Goal: Information Seeking & Learning: Find contact information

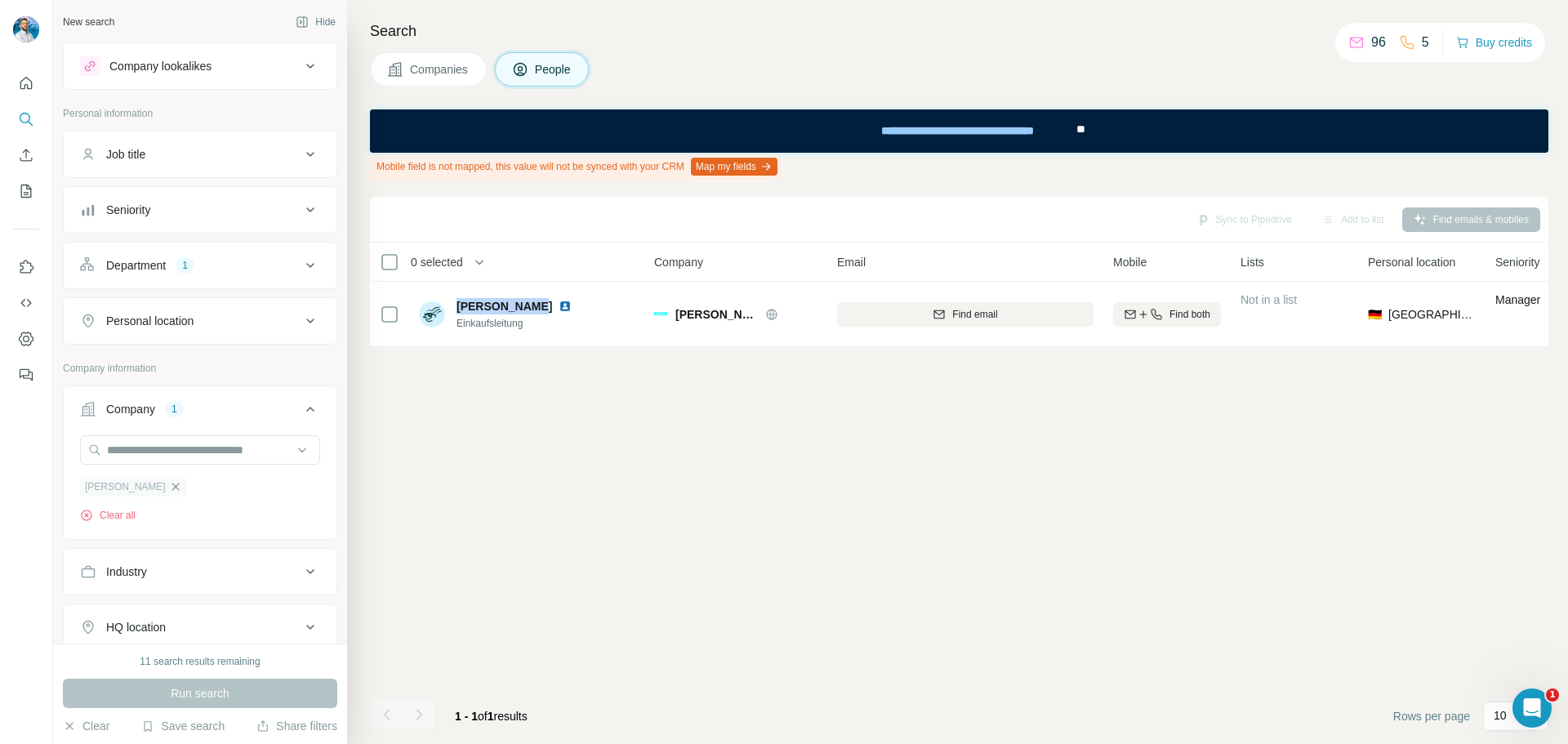
click at [172, 490] on icon "button" at bounding box center [175, 487] width 7 height 7
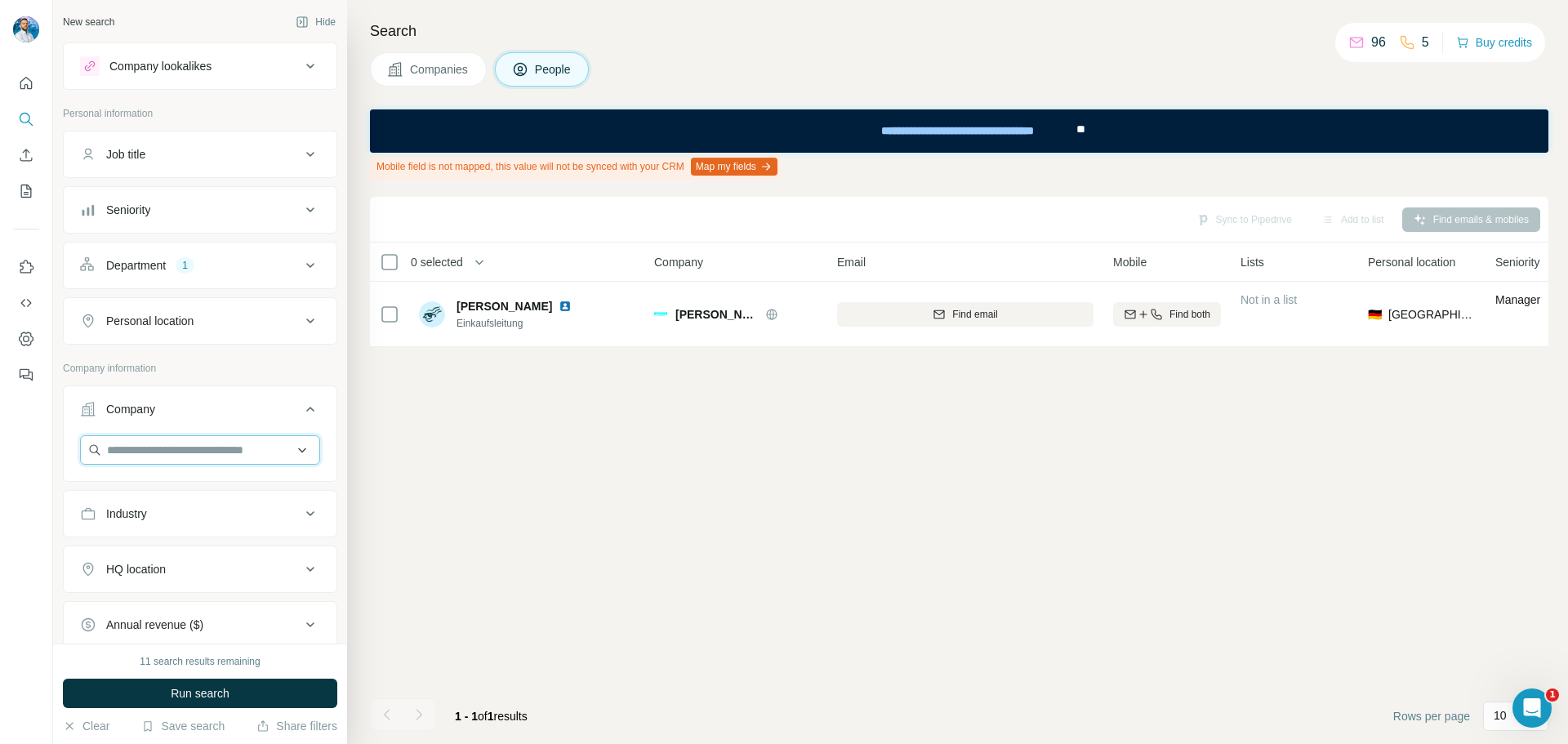
click at [135, 462] on input "text" at bounding box center [200, 450] width 240 height 30
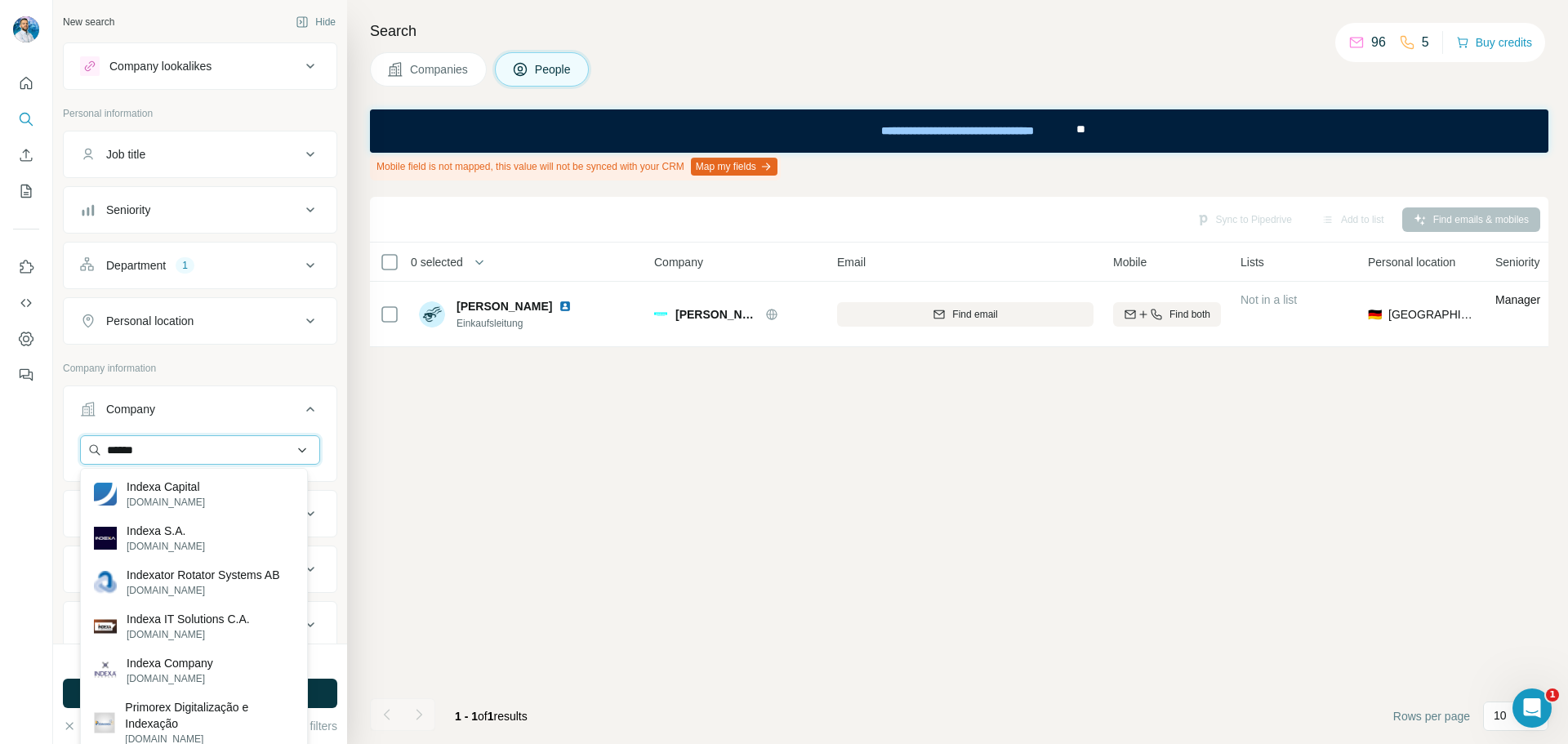
click at [196, 455] on input "******" at bounding box center [200, 450] width 240 height 30
paste input "**********"
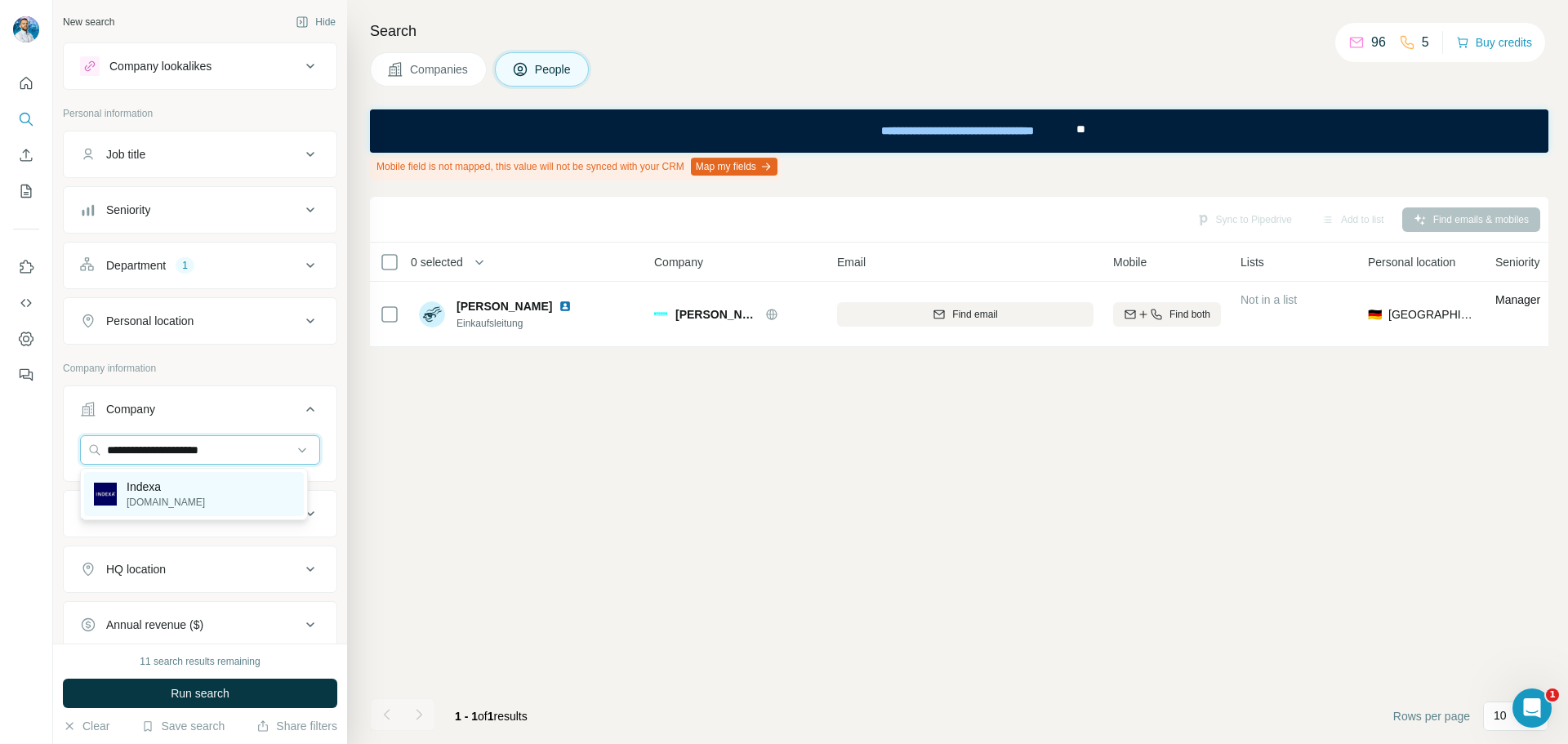
type input "**********"
click at [194, 498] on div "Indexa [DOMAIN_NAME]" at bounding box center [193, 494] width 219 height 44
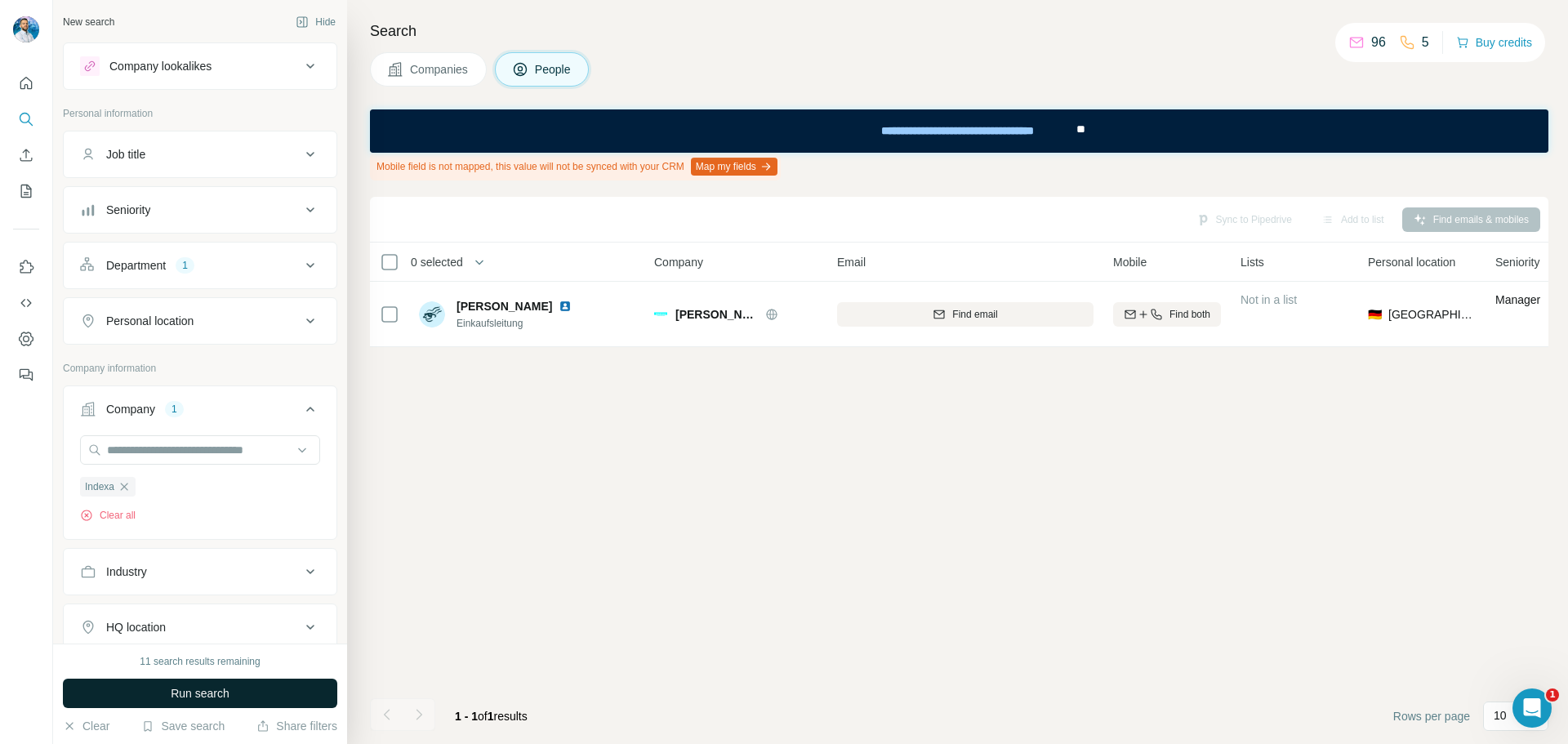
click at [218, 689] on span "Run search" at bounding box center [199, 693] width 59 height 16
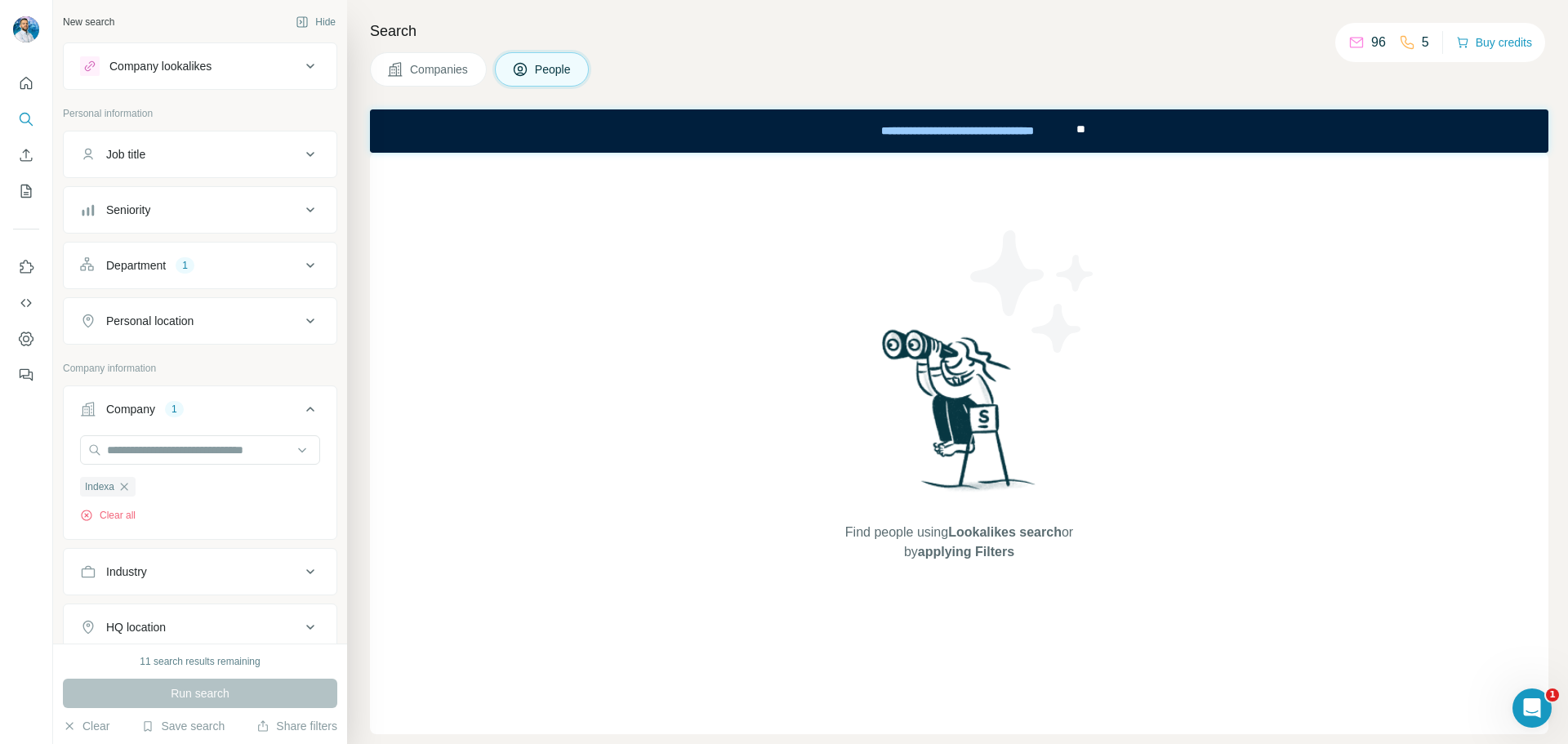
click at [306, 265] on icon at bounding box center [310, 265] width 8 height 5
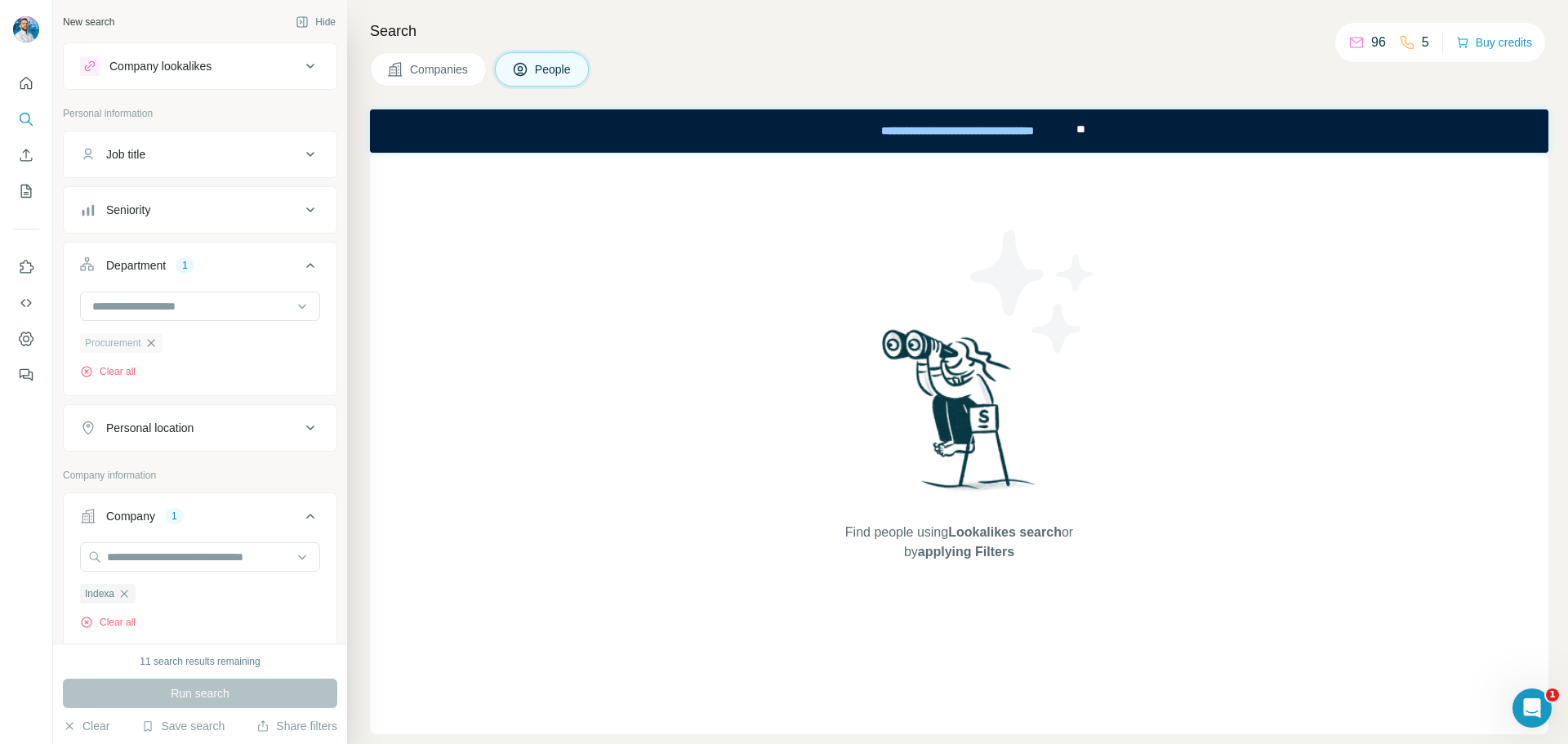
click at [157, 343] on icon "button" at bounding box center [151, 343] width 13 height 13
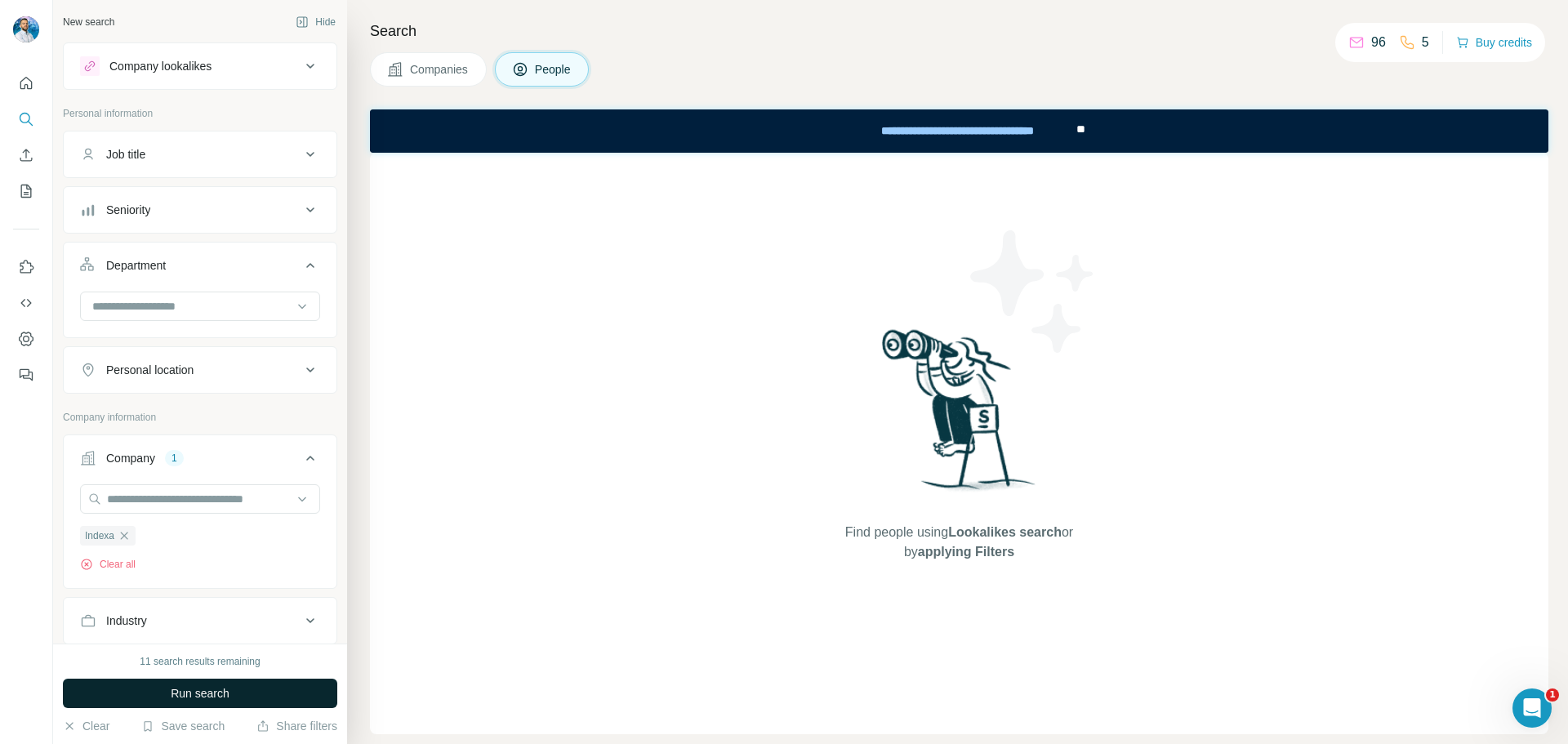
click at [234, 697] on button "Run search" at bounding box center [200, 693] width 274 height 30
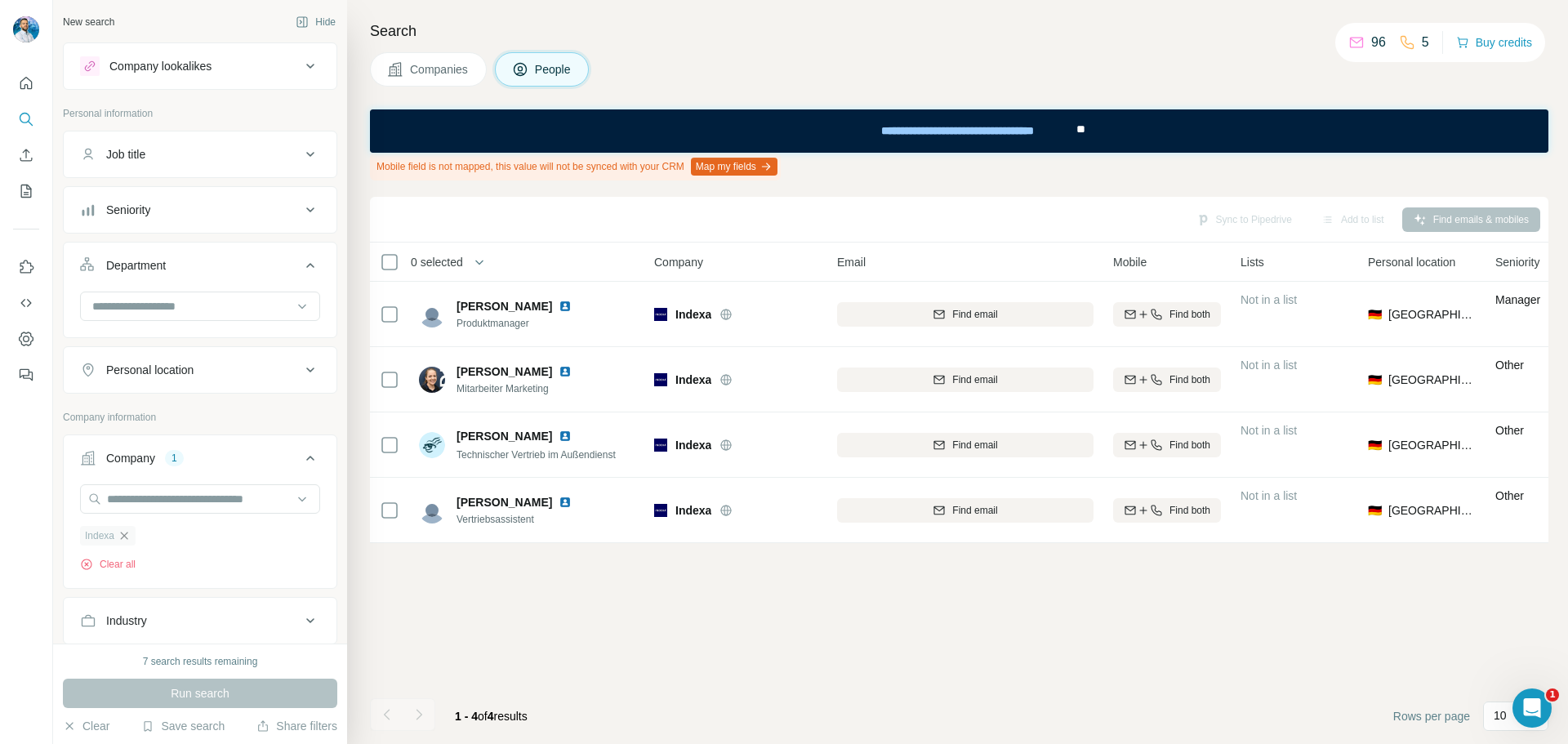
click at [131, 536] on icon "button" at bounding box center [124, 535] width 13 height 13
click at [147, 507] on input "text" at bounding box center [200, 498] width 240 height 30
drag, startPoint x: 257, startPoint y: 500, endPoint x: 26, endPoint y: 496, distance: 231.0
click at [26, 496] on div "**********" at bounding box center [784, 372] width 1568 height 744
paste input "text"
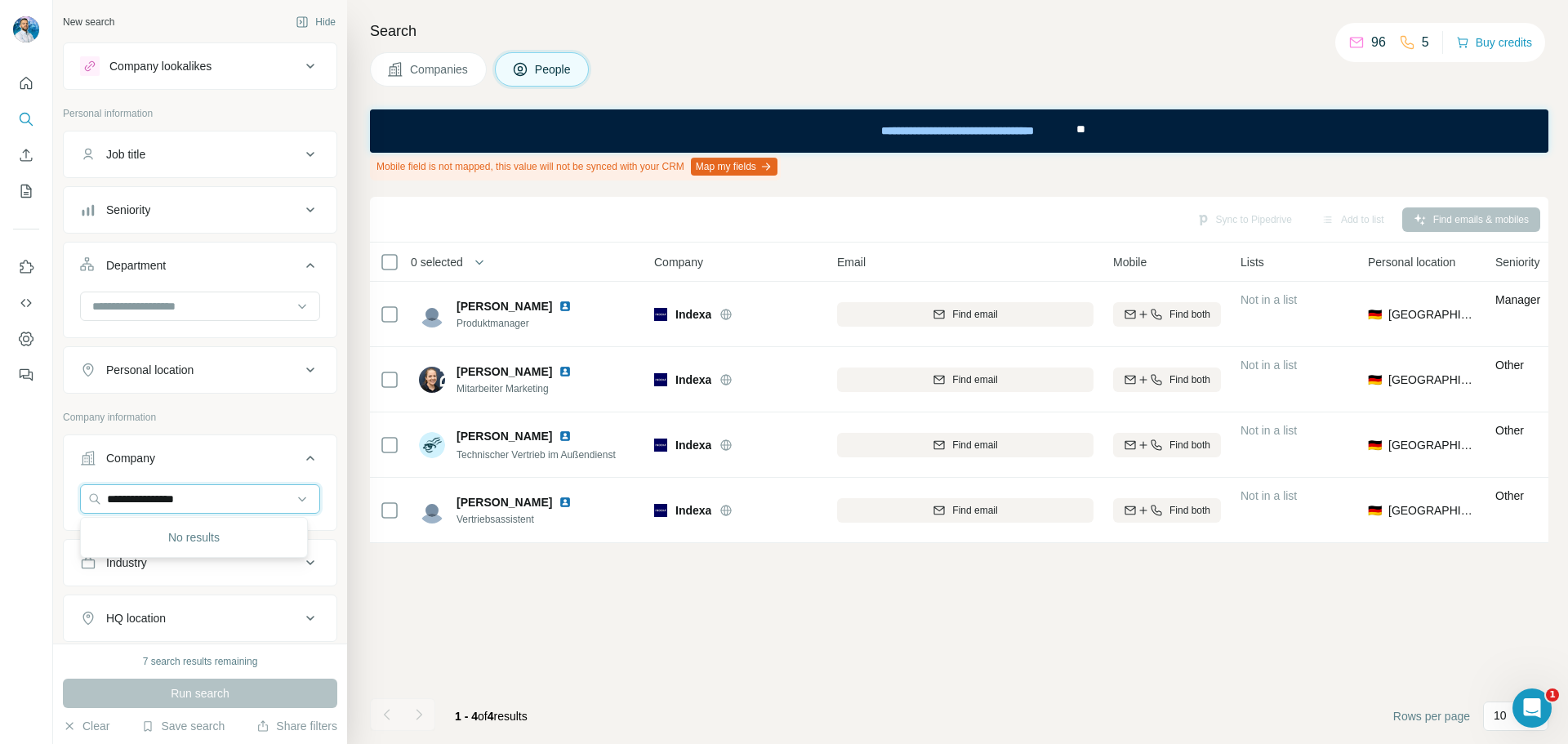
drag, startPoint x: 234, startPoint y: 502, endPoint x: 12, endPoint y: 490, distance: 222.3
click at [12, 491] on div "**********" at bounding box center [784, 372] width 1568 height 744
paste input "text"
click at [110, 495] on input "**********" at bounding box center [200, 498] width 240 height 30
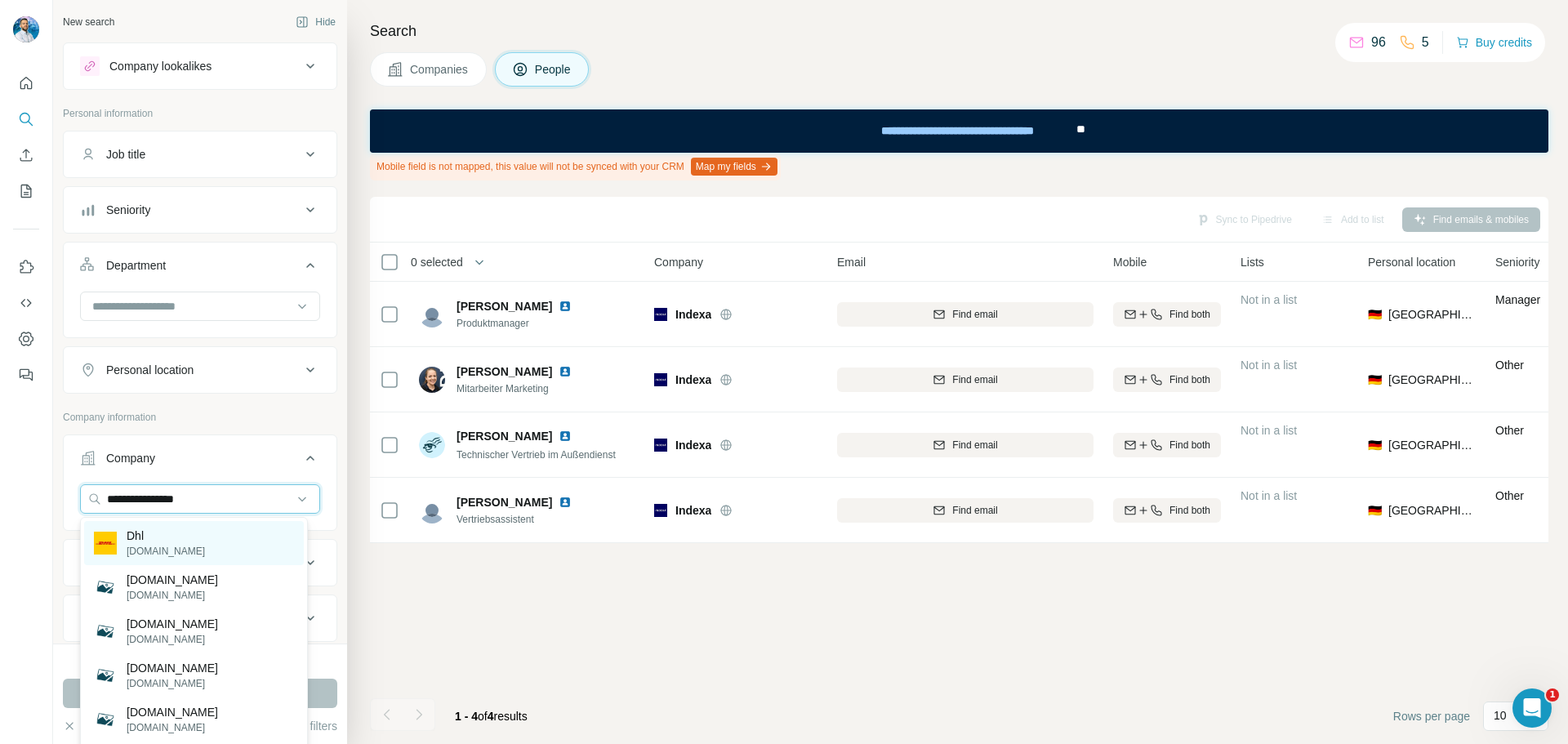
type input "**********"
click at [172, 534] on div "Dhl [DOMAIN_NAME]" at bounding box center [193, 543] width 219 height 44
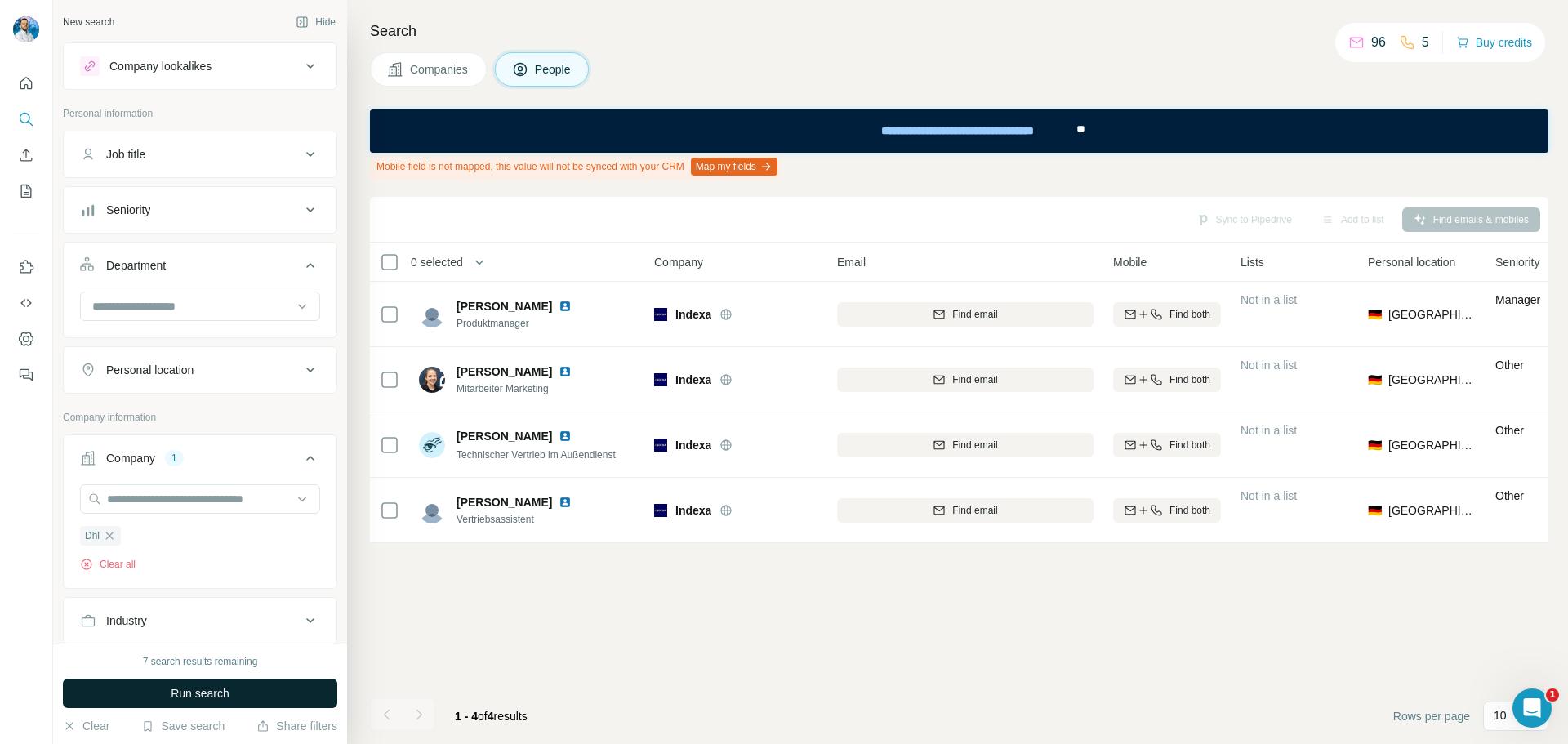
click at [248, 701] on button "Run search" at bounding box center [200, 693] width 274 height 30
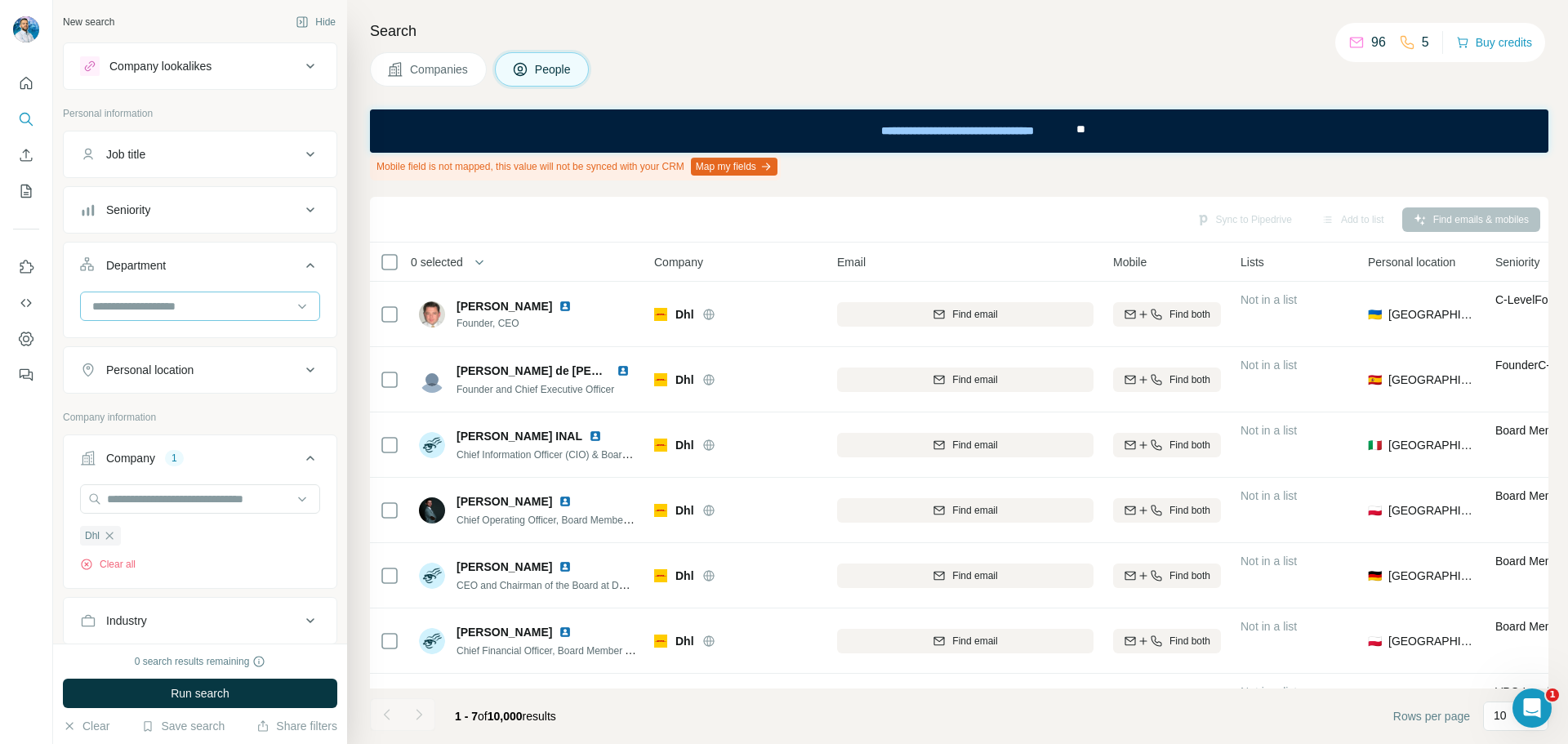
click at [259, 312] on input at bounding box center [190, 306] width 201 height 18
click at [213, 363] on div "Engineering" at bounding box center [194, 356] width 200 height 16
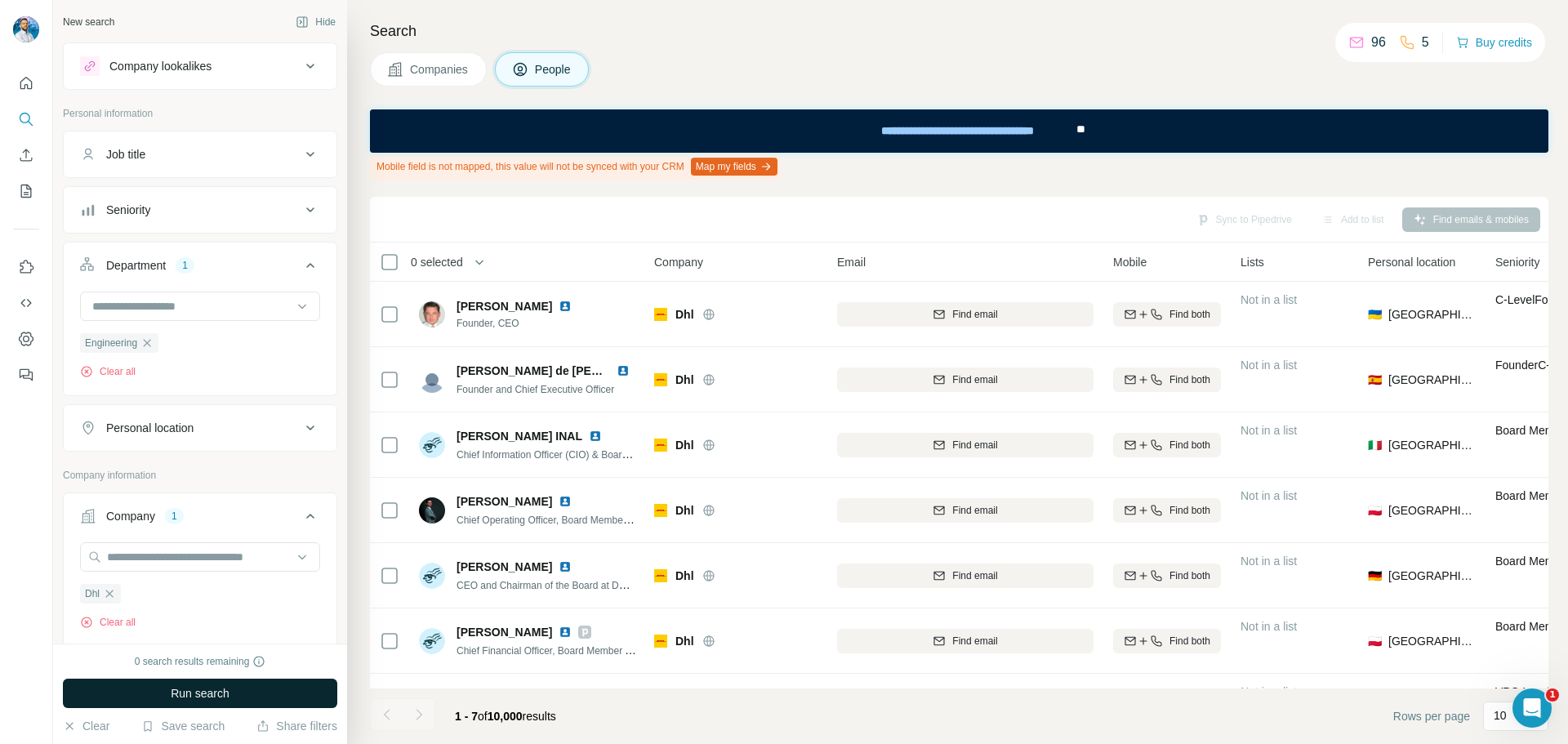
click at [211, 693] on span "Run search" at bounding box center [199, 693] width 59 height 16
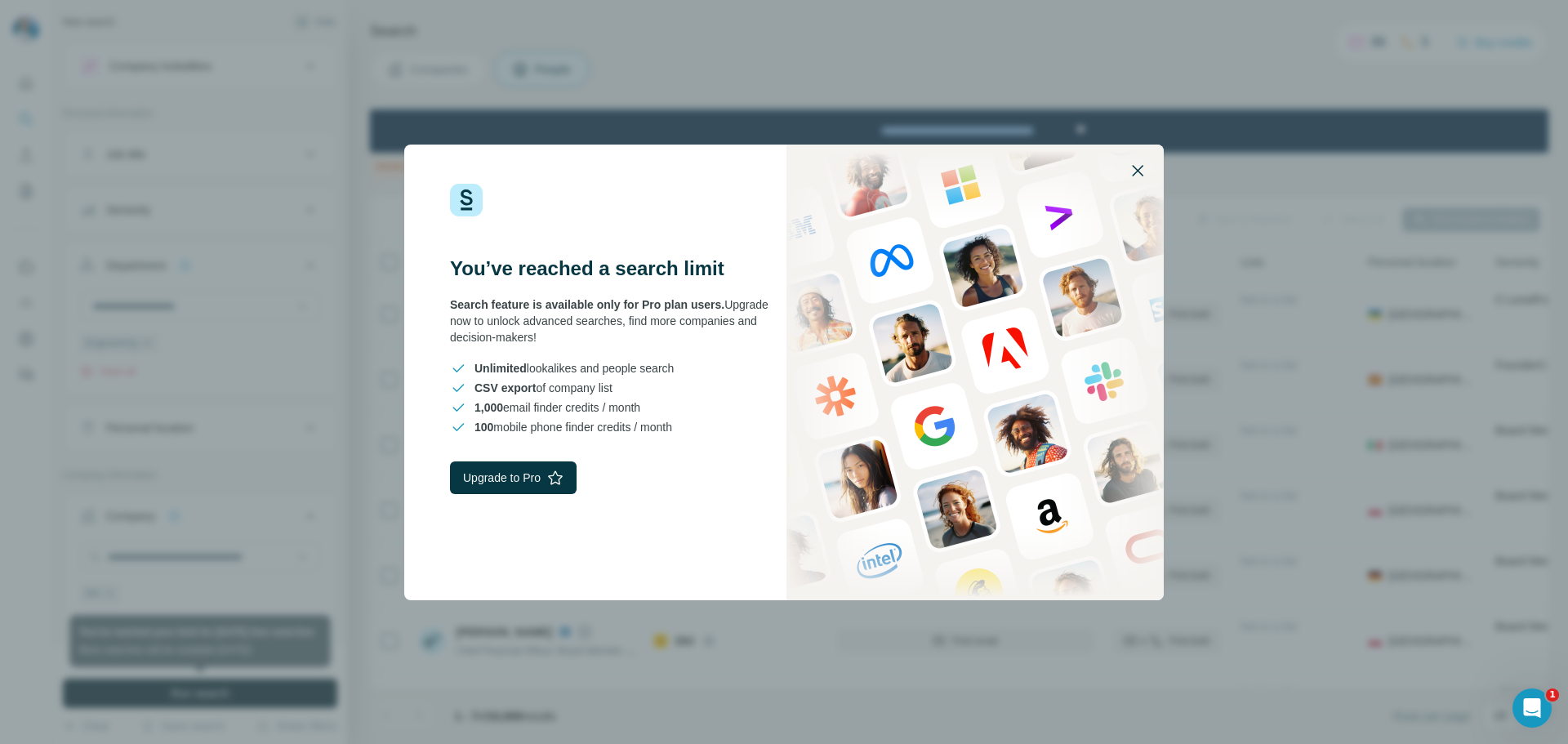
click at [1136, 163] on icon "button" at bounding box center [1137, 171] width 20 height 20
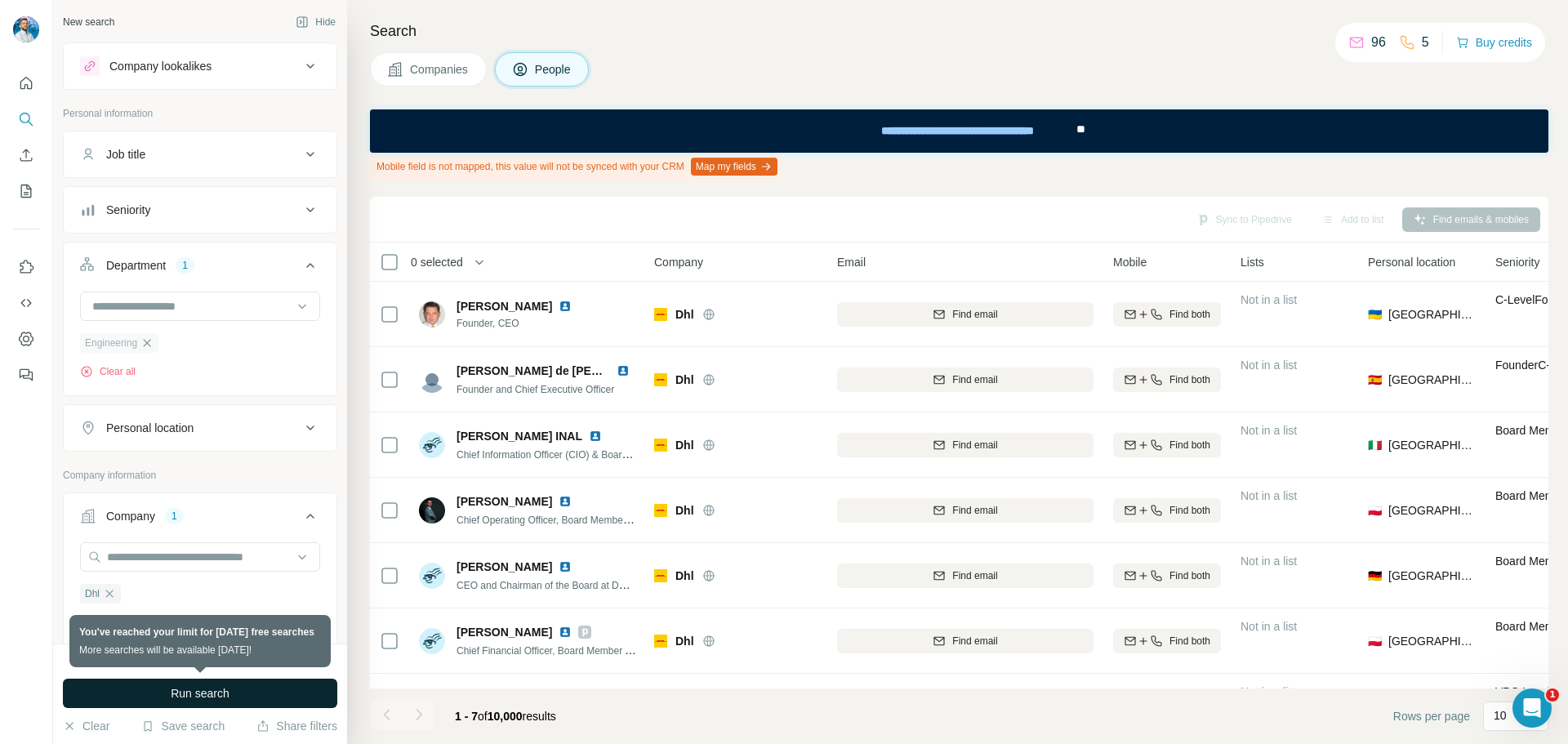
click at [150, 346] on icon "button" at bounding box center [147, 343] width 13 height 13
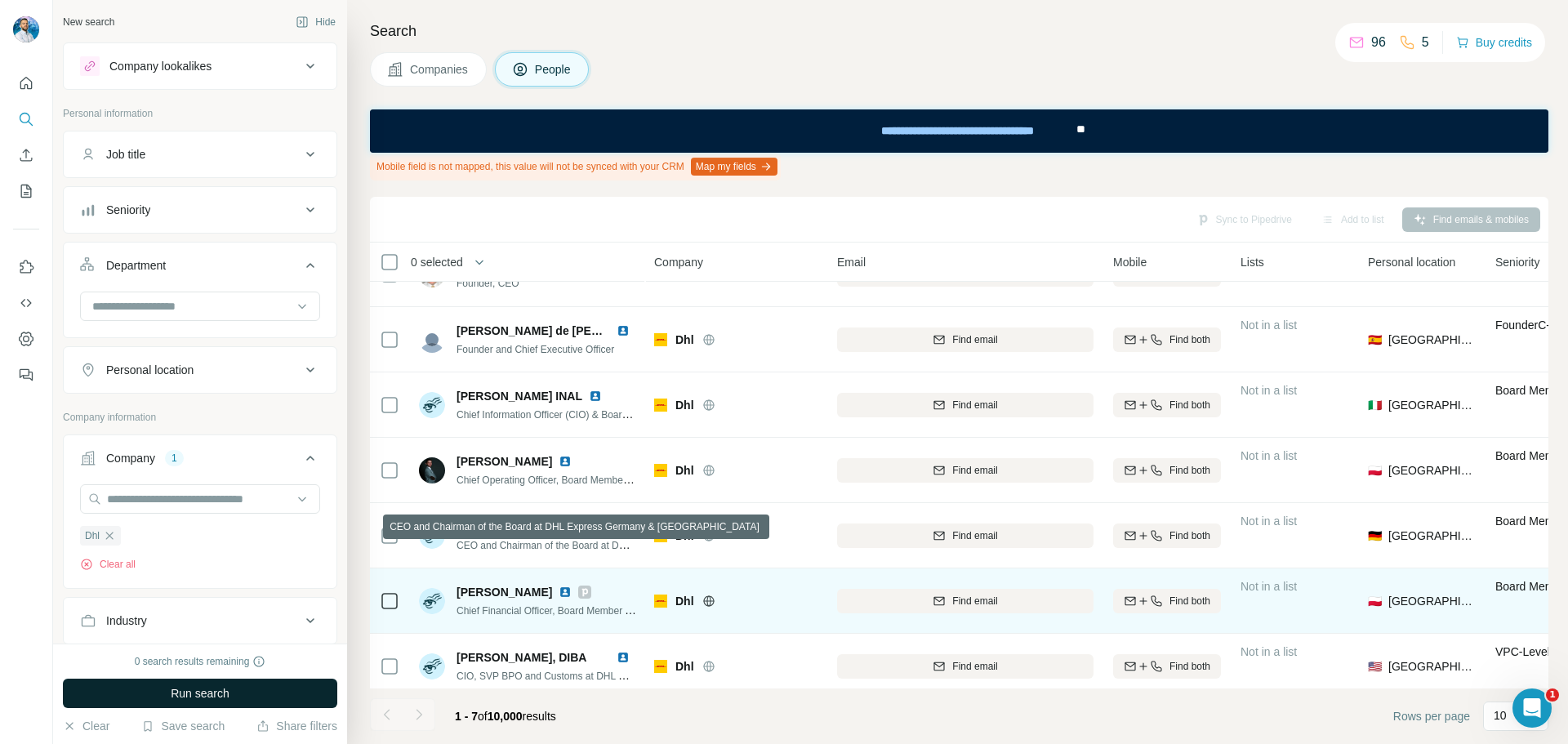
scroll to position [59, 0]
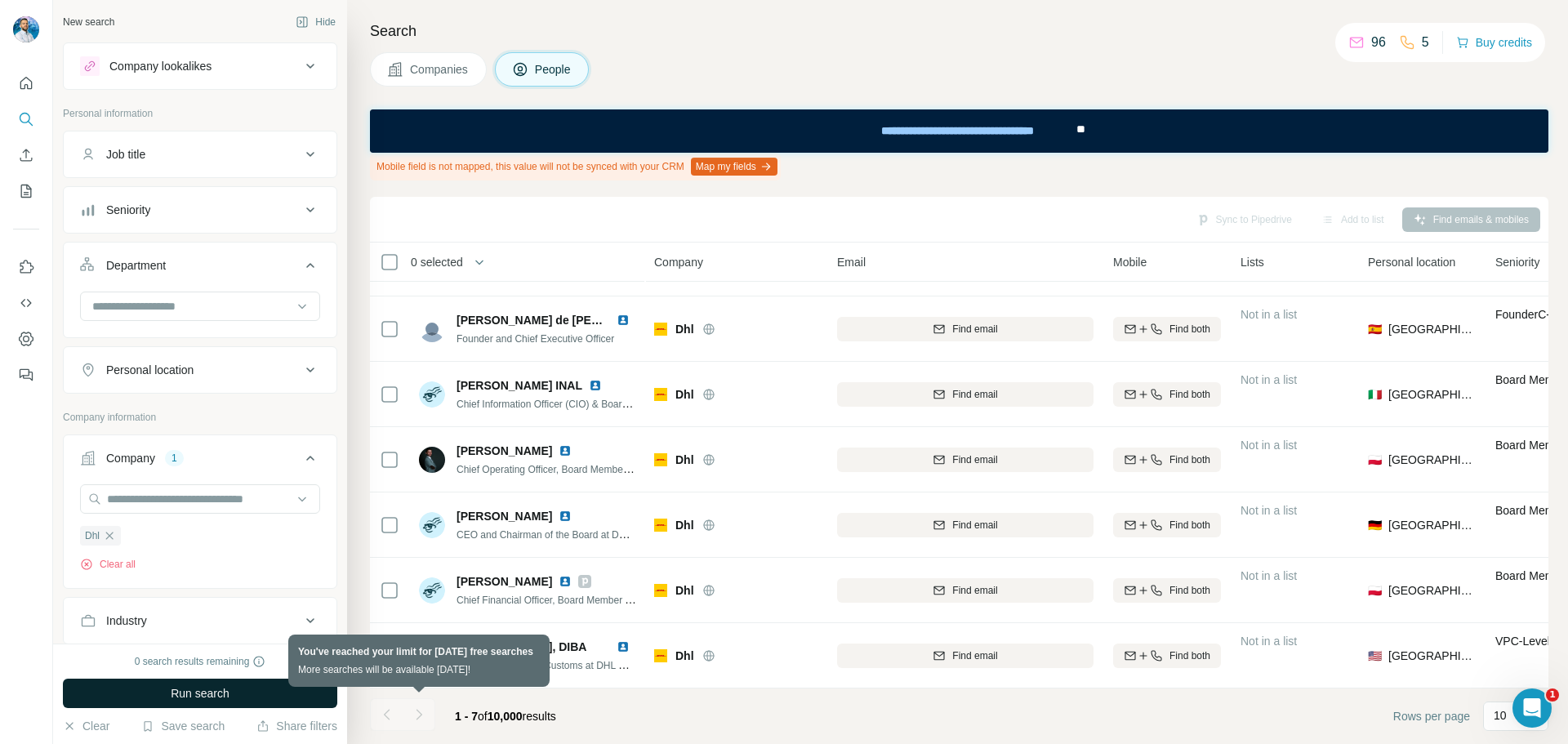
click at [419, 710] on div at bounding box center [419, 714] width 32 height 33
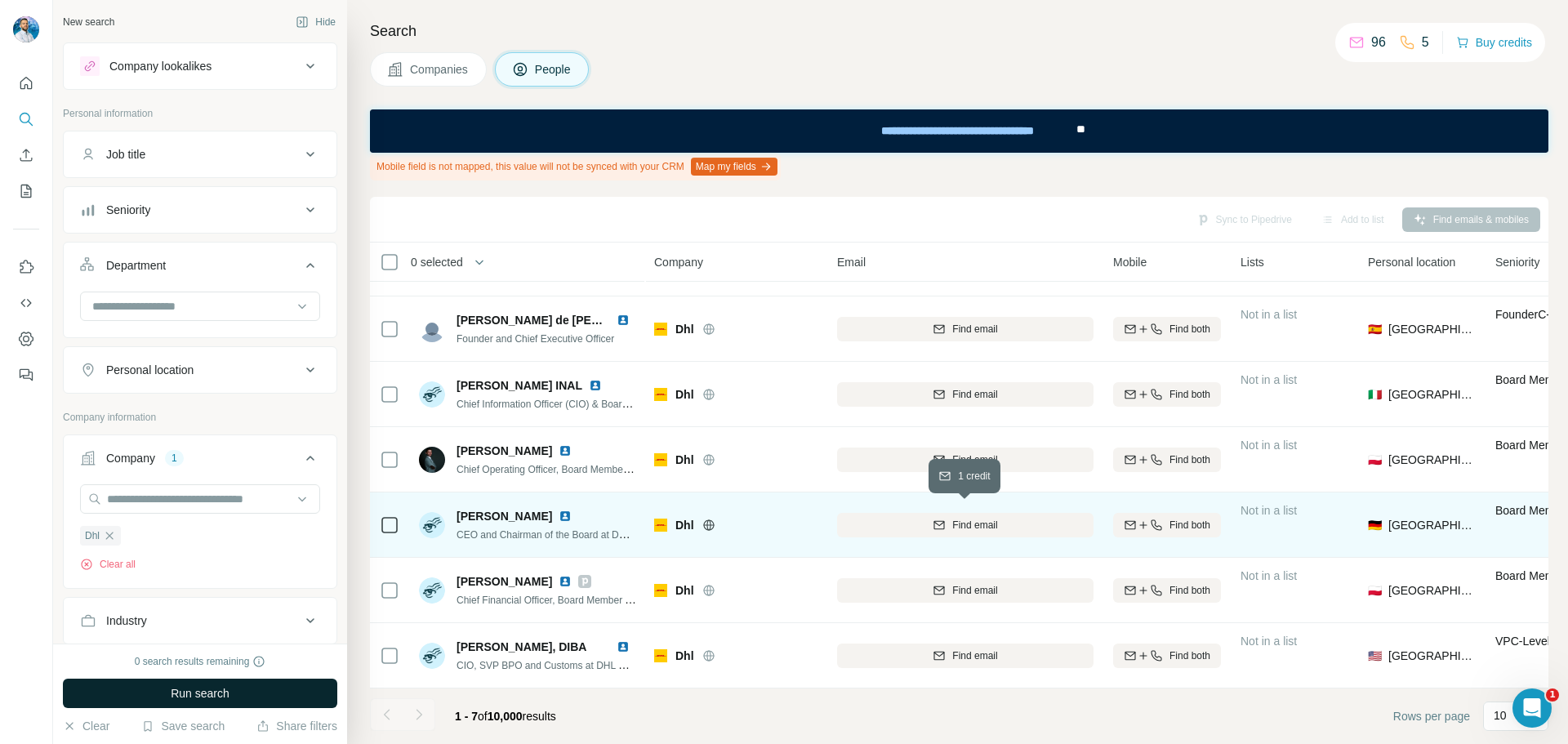
click at [905, 518] on div "Find email" at bounding box center [965, 525] width 256 height 14
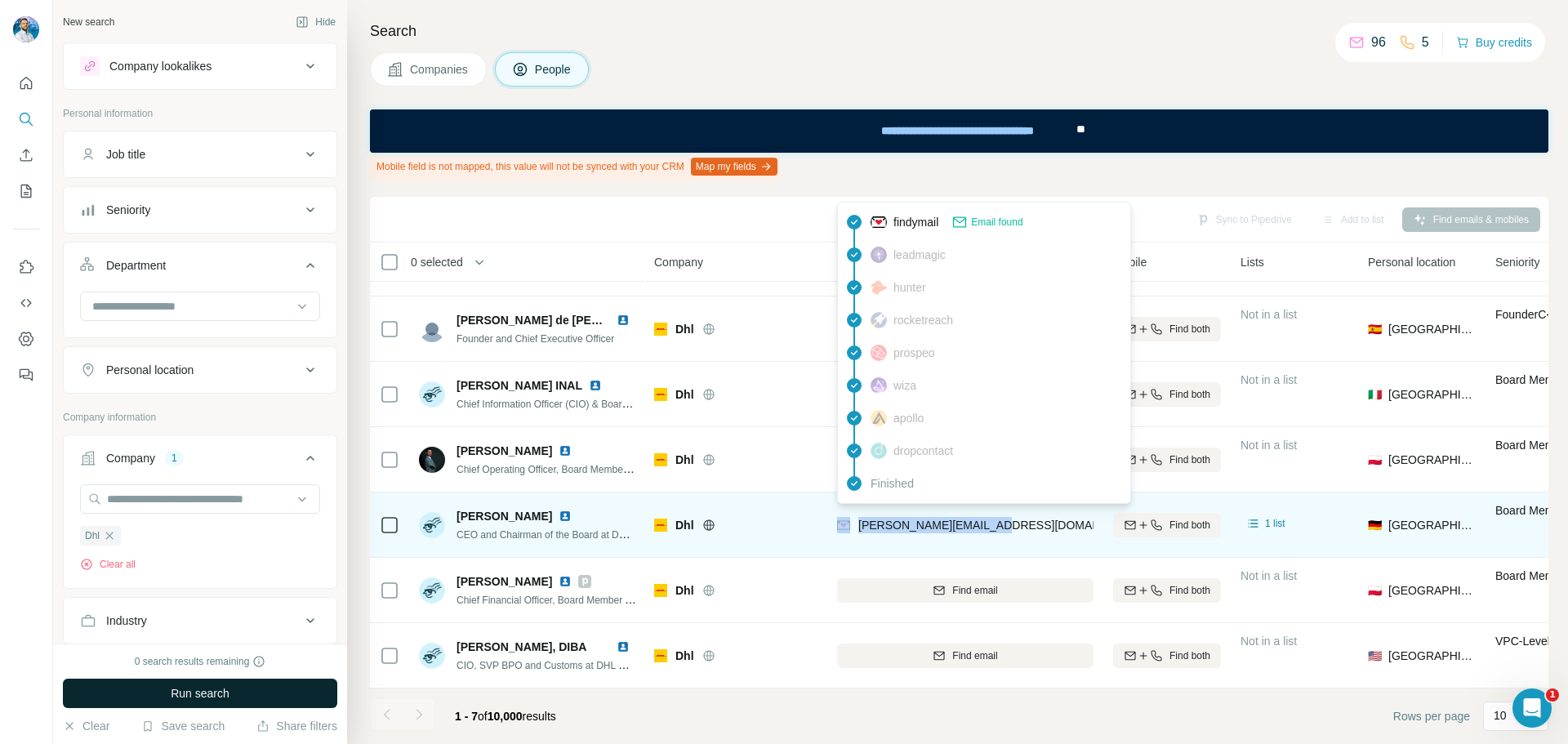
drag, startPoint x: 1009, startPoint y: 517, endPoint x: 847, endPoint y: 517, distance: 162.0
click at [847, 517] on div "[PERSON_NAME][EMAIL_ADDRESS][DOMAIN_NAME]" at bounding box center [965, 525] width 256 height 45
copy div "[PERSON_NAME][EMAIL_ADDRESS][DOMAIN_NAME]"
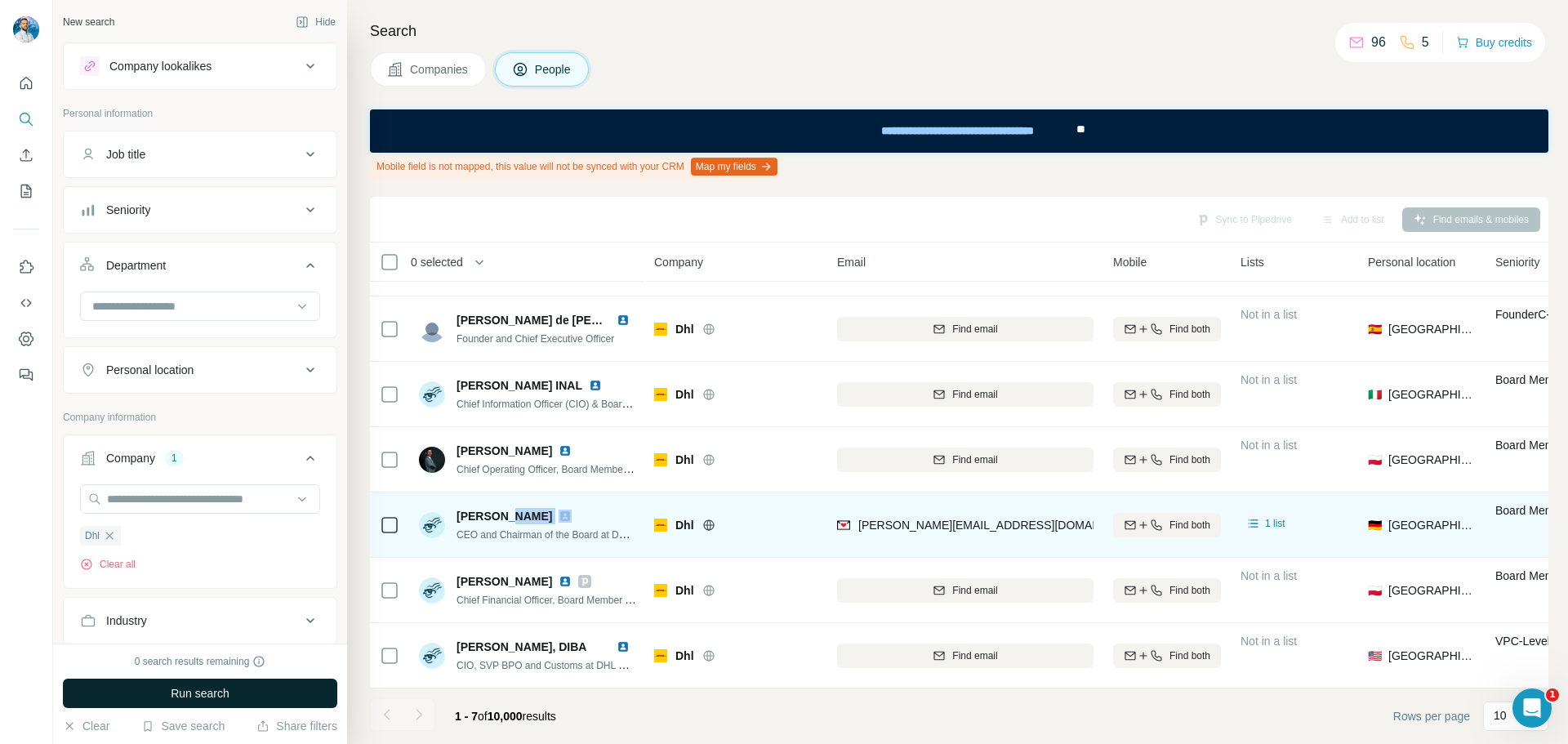
drag, startPoint x: 550, startPoint y: 506, endPoint x: 506, endPoint y: 508, distance: 44.0
click at [506, 508] on div "[PERSON_NAME]" at bounding box center [546, 516] width 180 height 16
copy span "Tonguc"
